Goal: Task Accomplishment & Management: Manage account settings

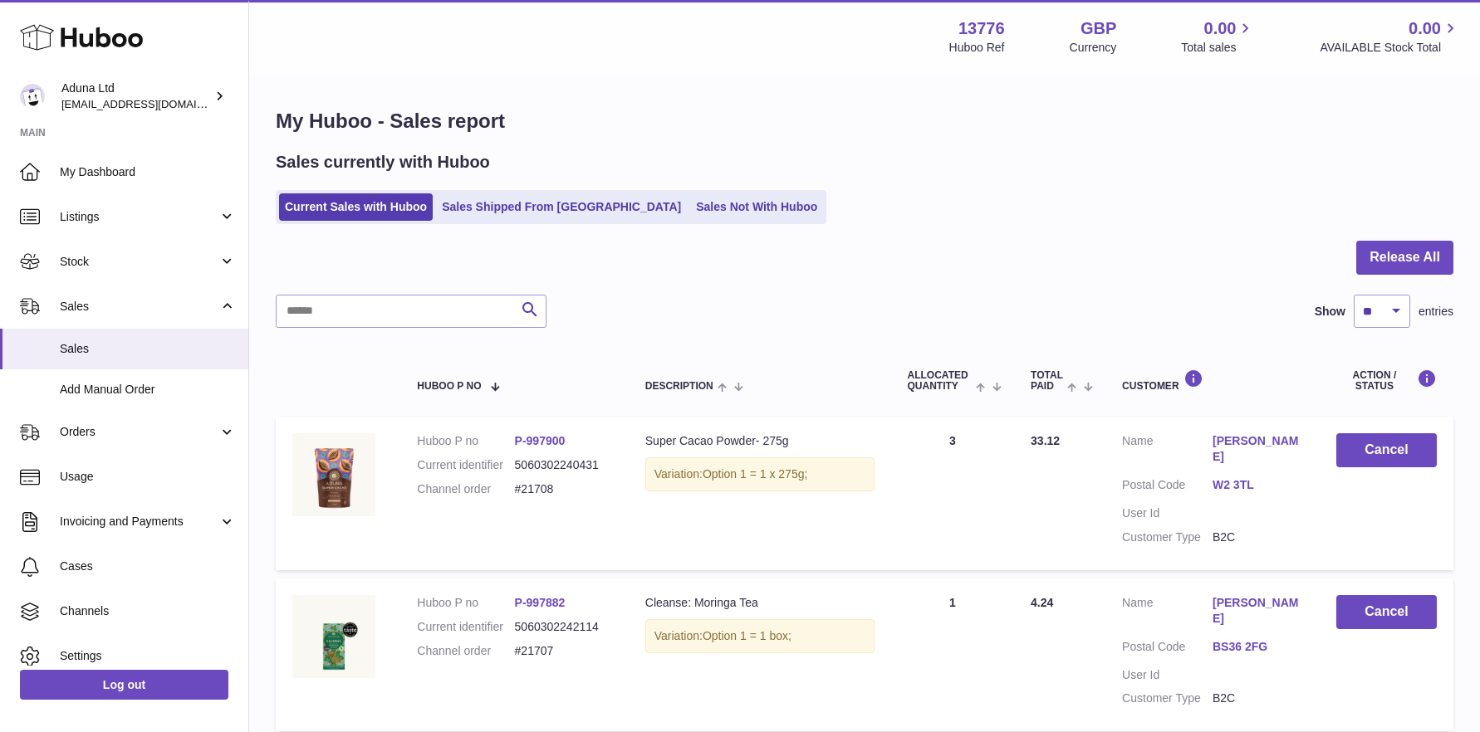
select select "**"
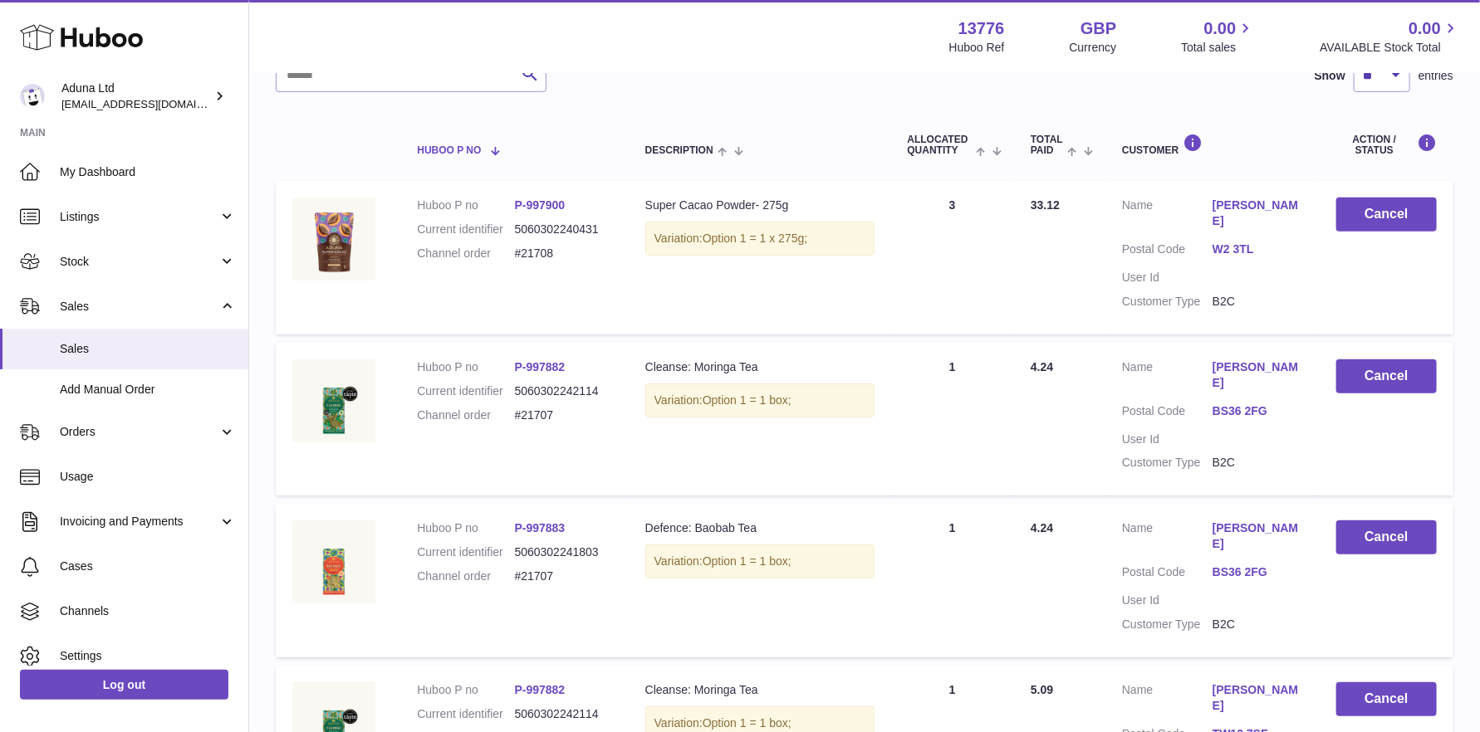
scroll to position [249, 0]
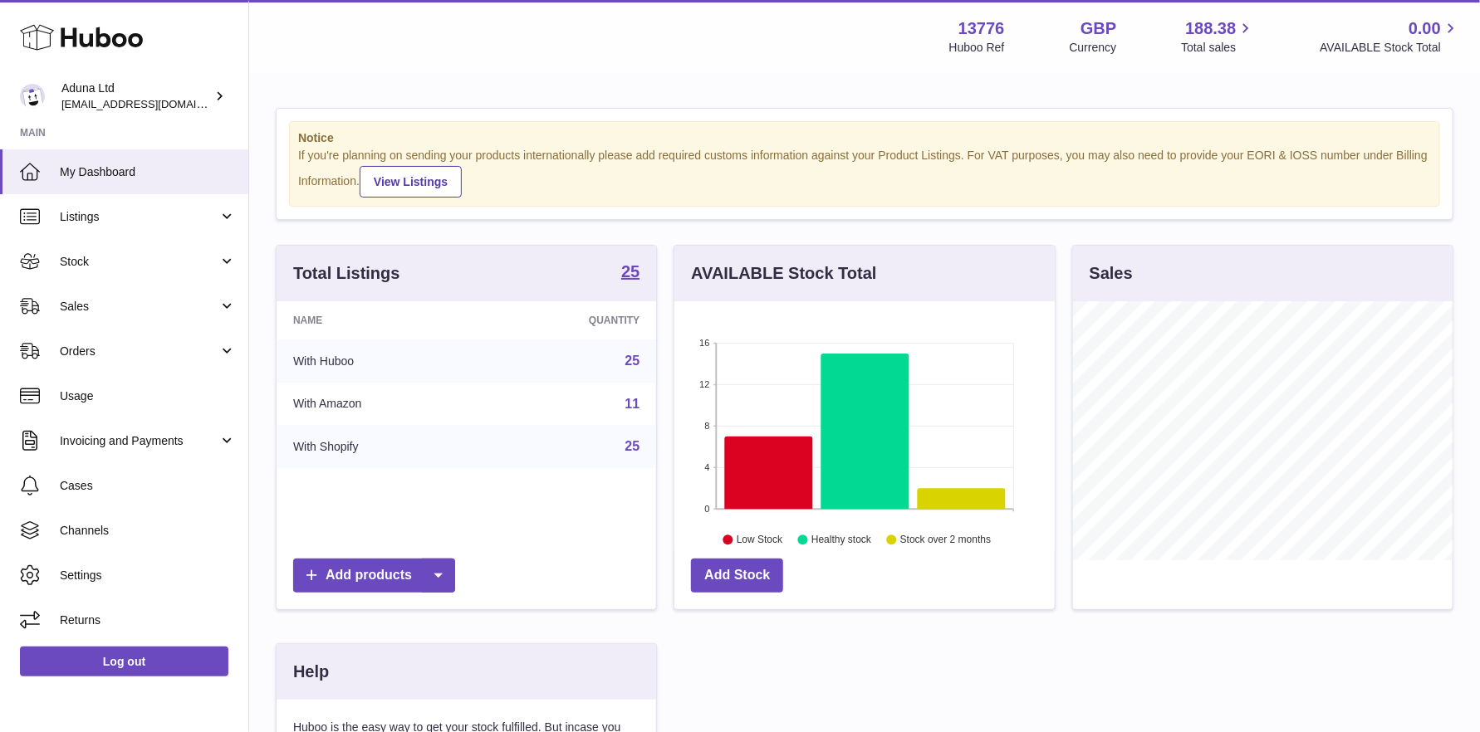
scroll to position [258, 380]
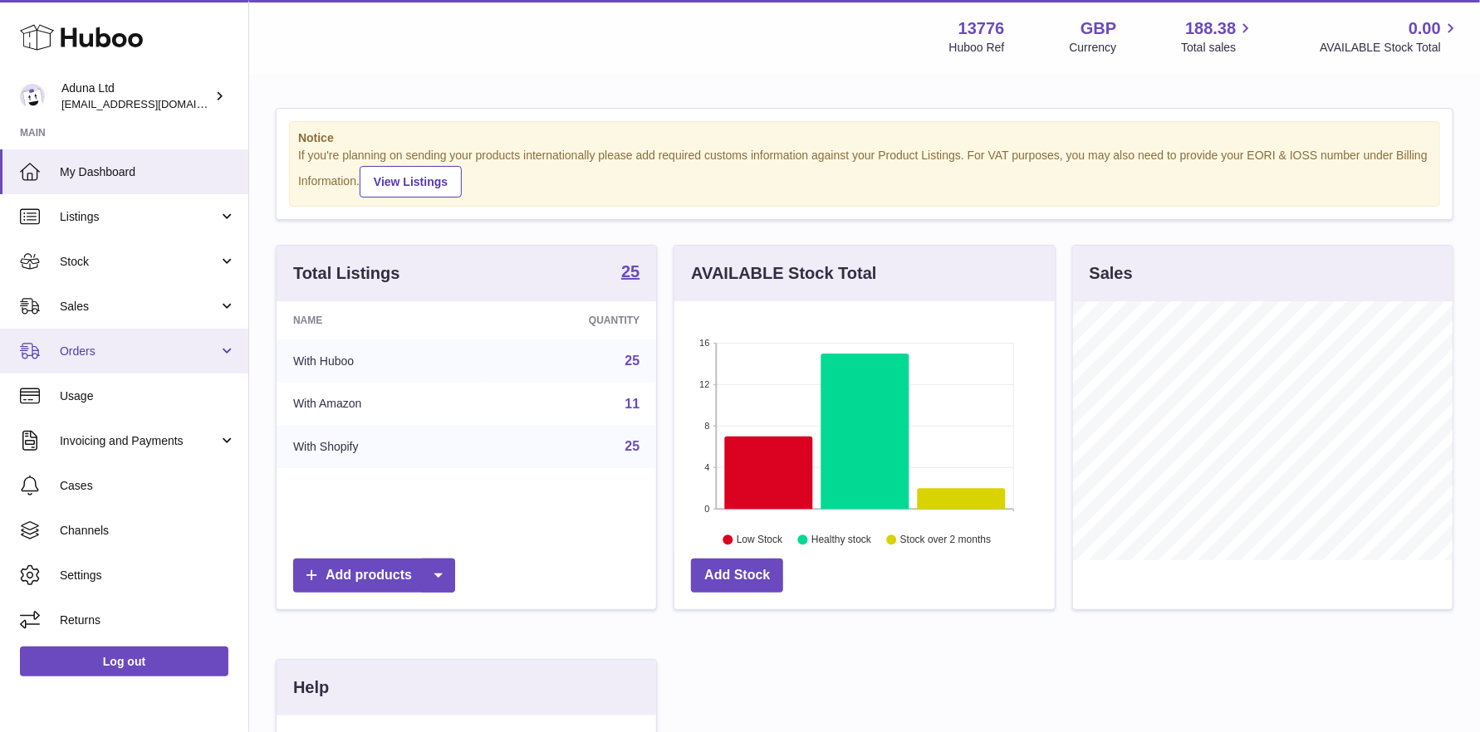
click at [148, 350] on span "Orders" at bounding box center [139, 352] width 159 height 16
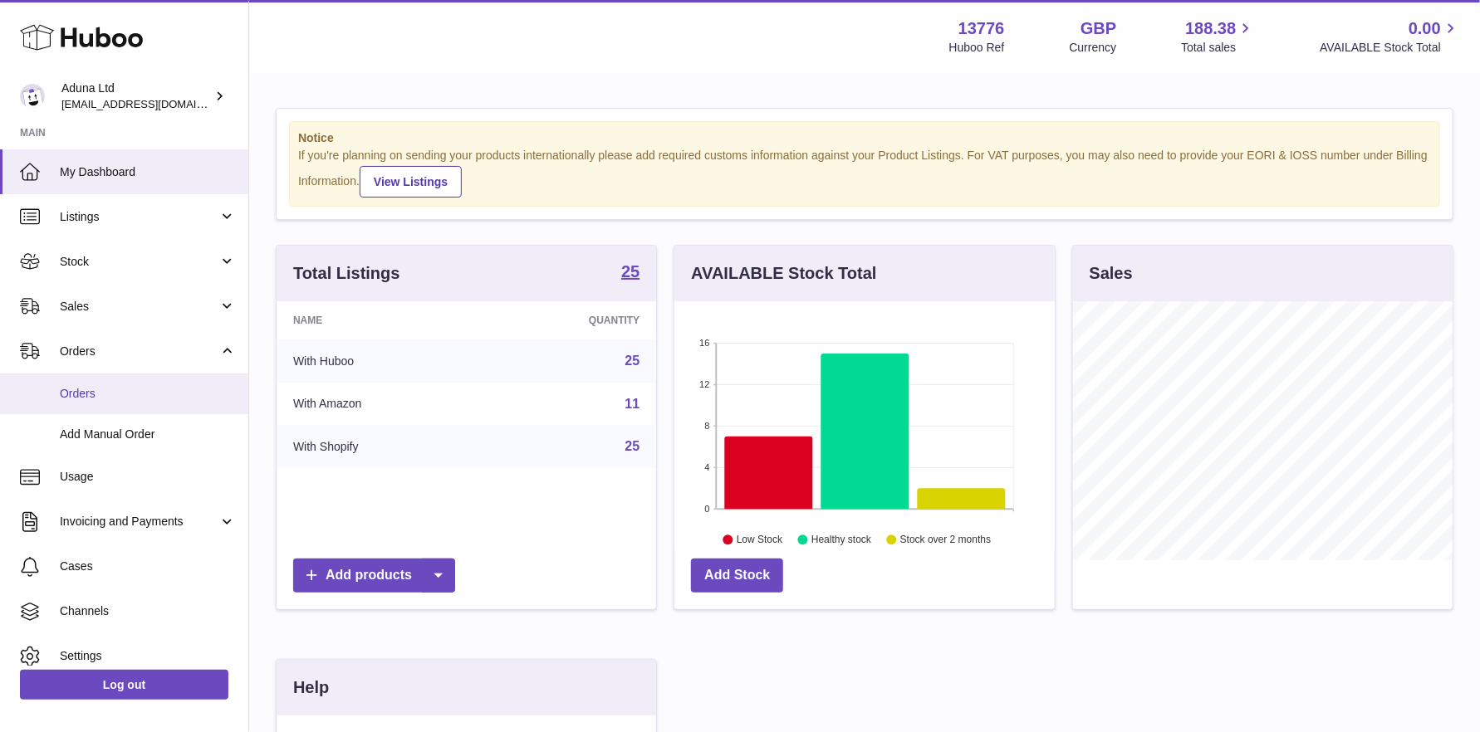
click at [125, 397] on span "Orders" at bounding box center [148, 394] width 176 height 16
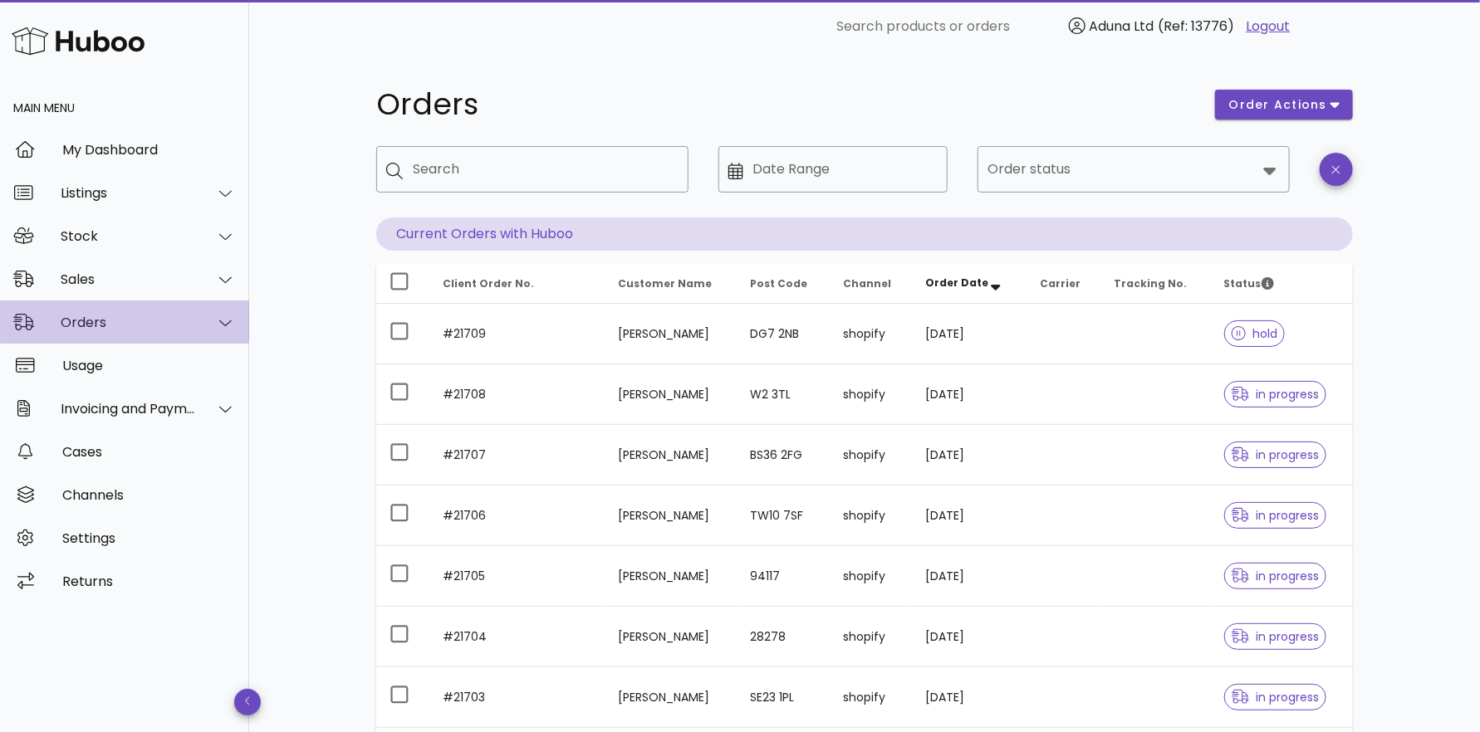
click at [130, 325] on div "Orders" at bounding box center [128, 323] width 135 height 16
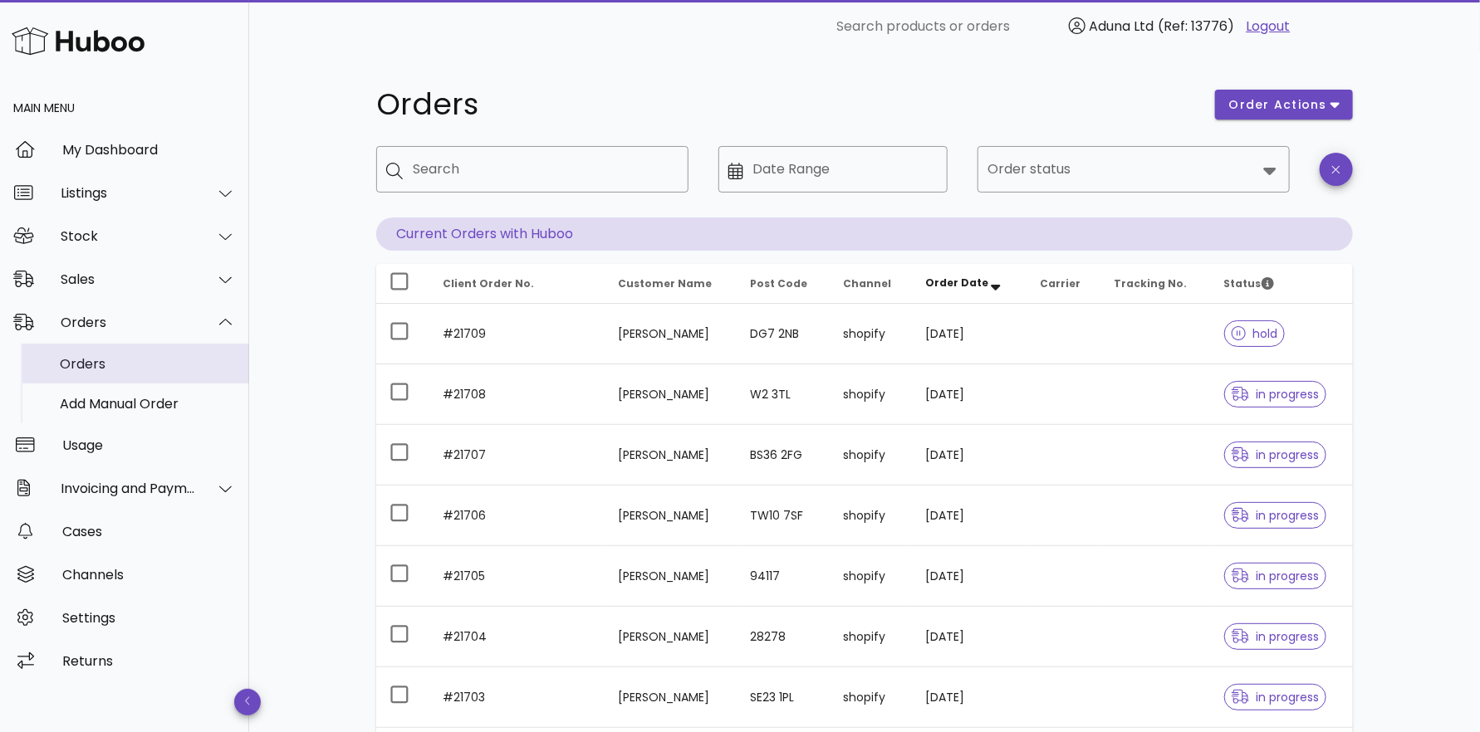
click at [130, 363] on div "Orders" at bounding box center [148, 364] width 176 height 16
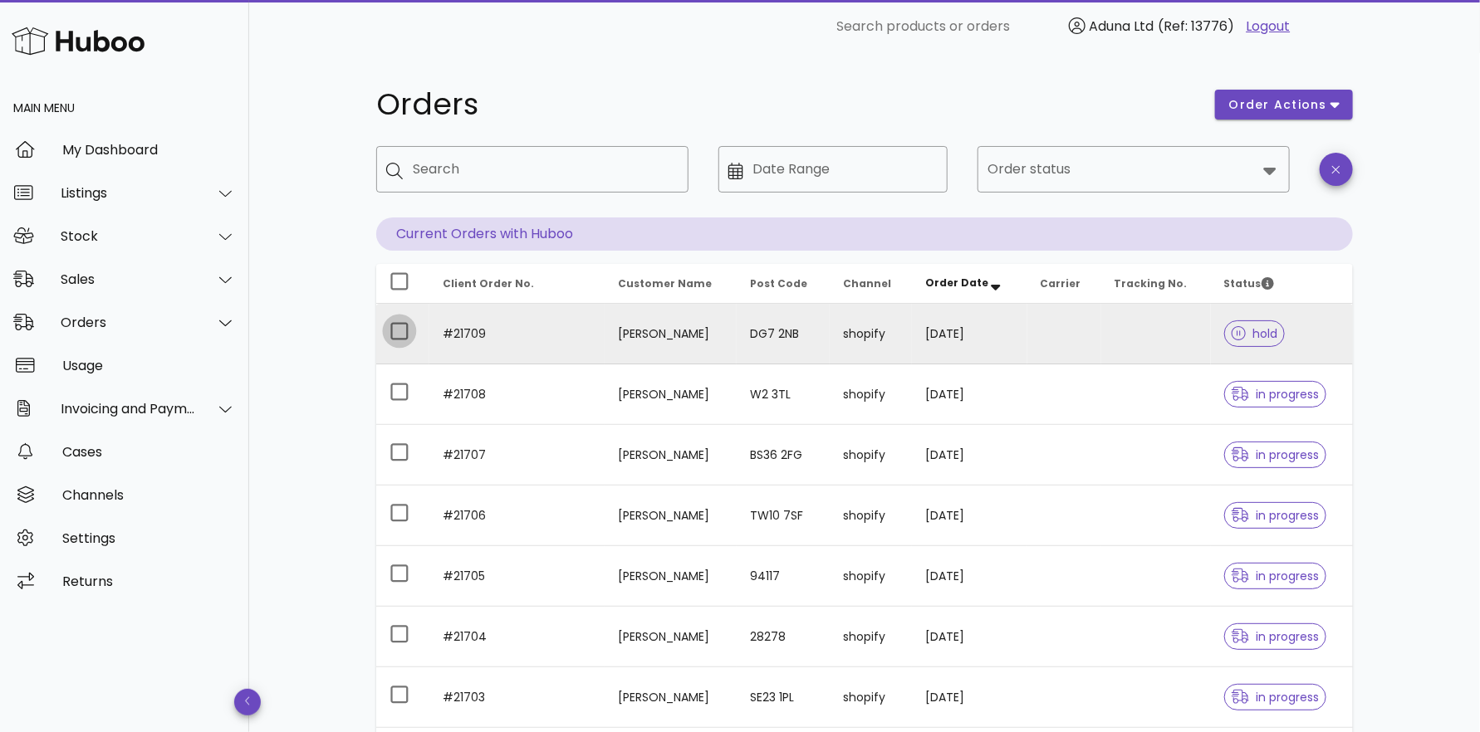
click at [394, 328] on div at bounding box center [399, 331] width 28 height 28
click at [1340, 103] on button "order actions" at bounding box center [1284, 105] width 138 height 30
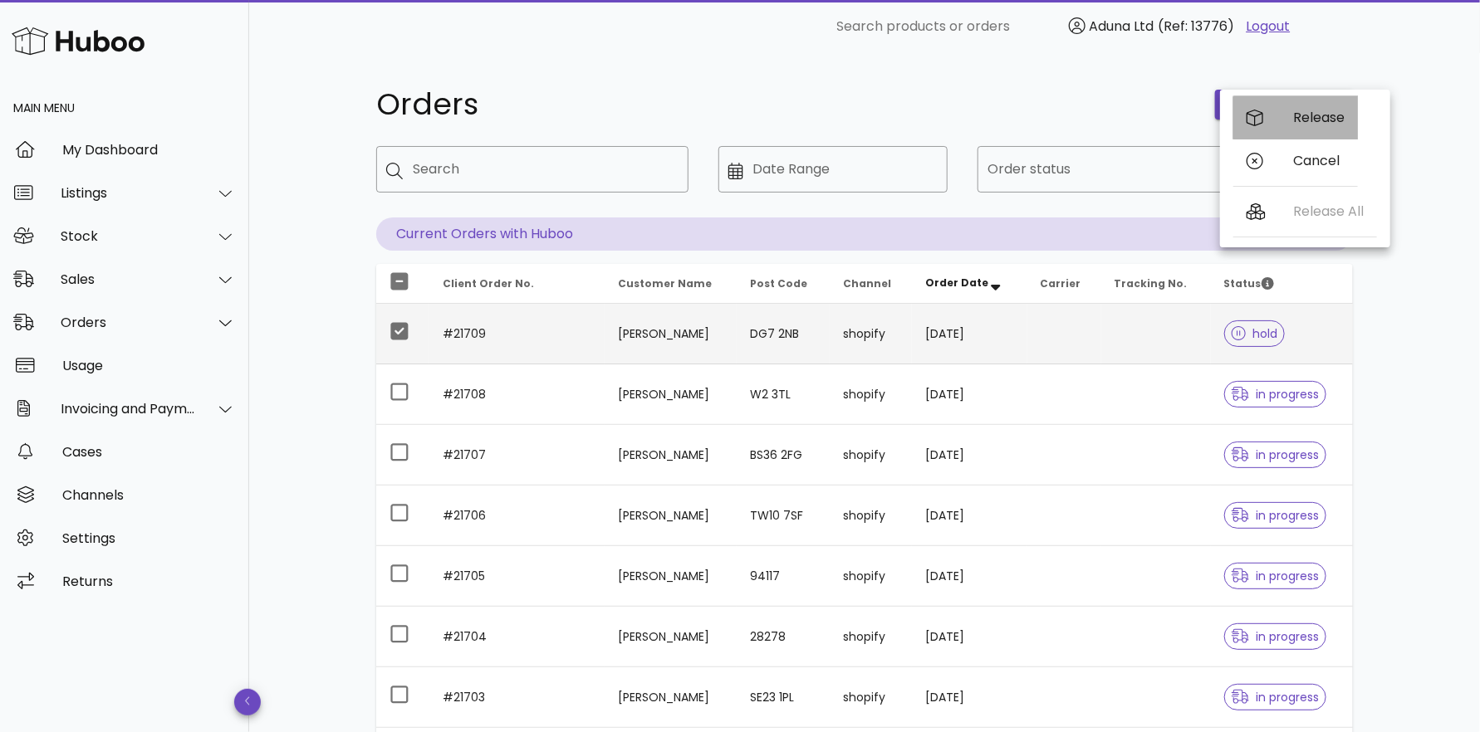
click at [1288, 118] on div "Release" at bounding box center [1295, 117] width 125 height 43
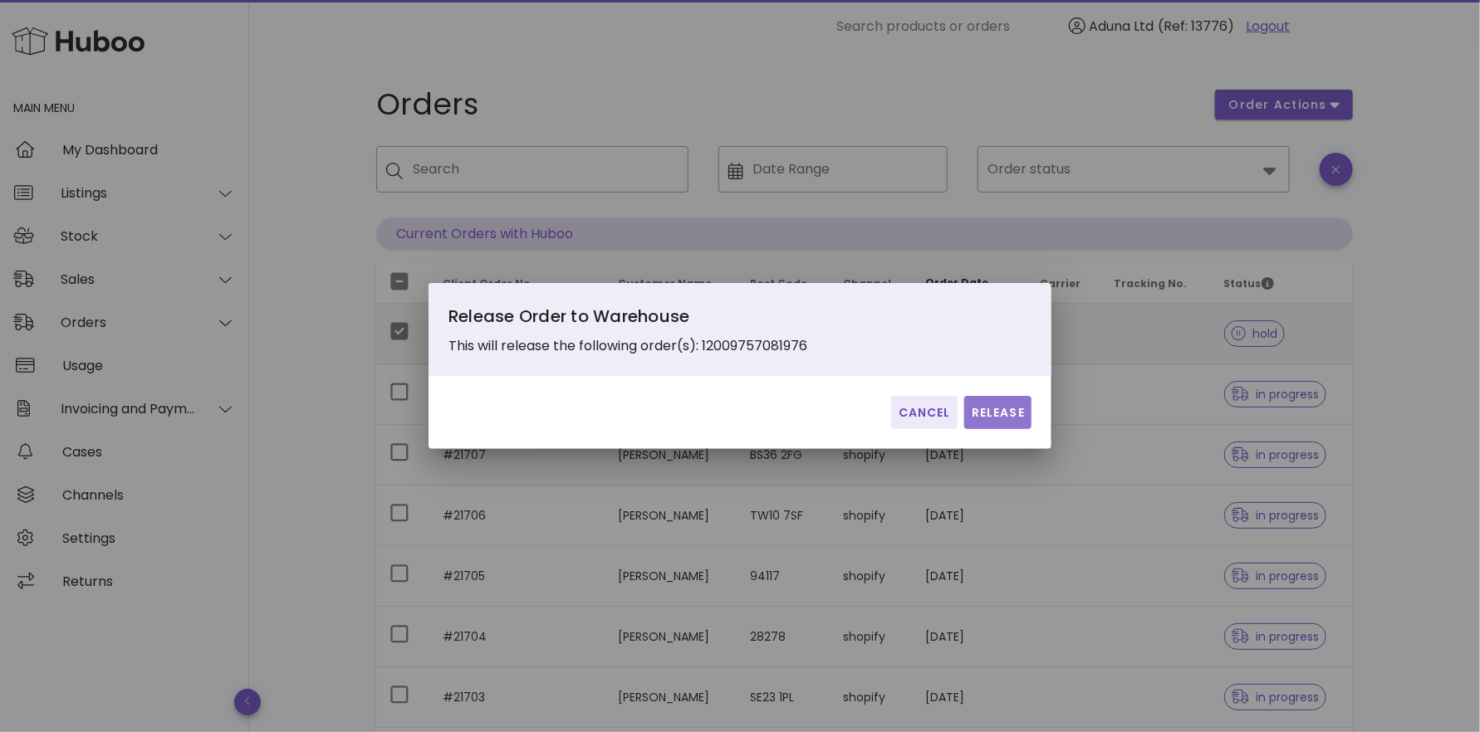
click at [1014, 404] on span "Release" at bounding box center [998, 412] width 54 height 17
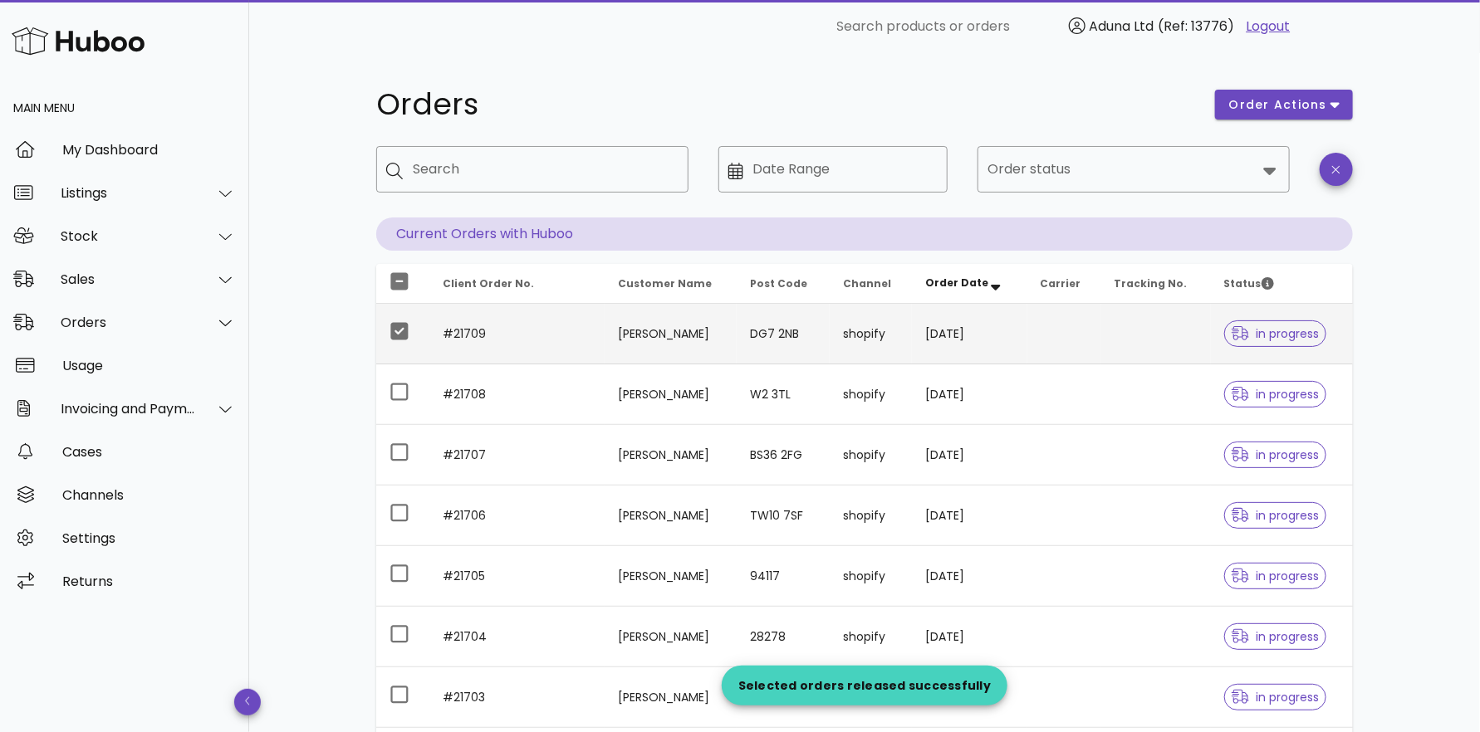
click at [1411, 206] on div "Orders order actions ​ Search ​ Date Range ​ Order status Current Orders with H…" at bounding box center [864, 572] width 1230 height 1039
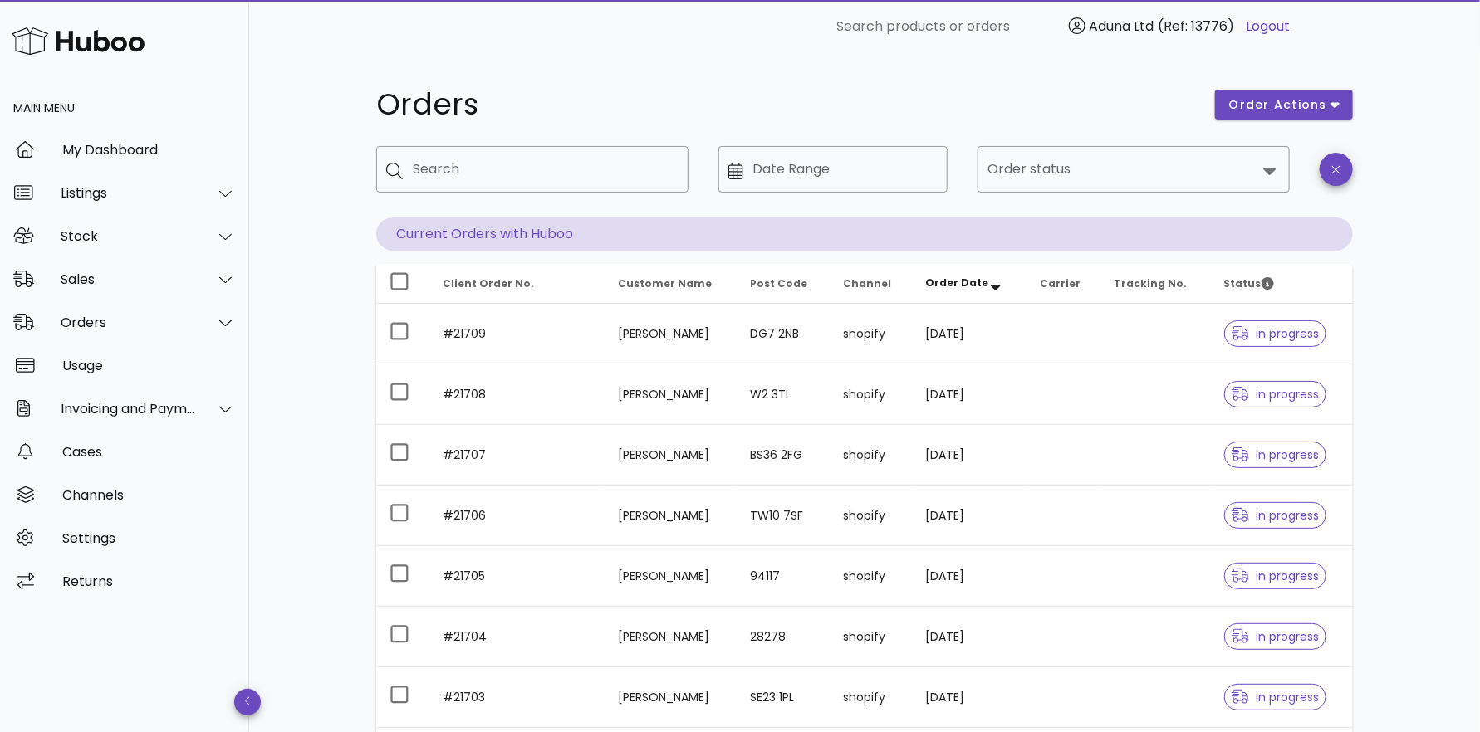
click at [1438, 76] on div "Orders order actions ​ Search ​ Date Range ​ Order status Current Orders with H…" at bounding box center [864, 572] width 1230 height 1039
